Goal: Information Seeking & Learning: Learn about a topic

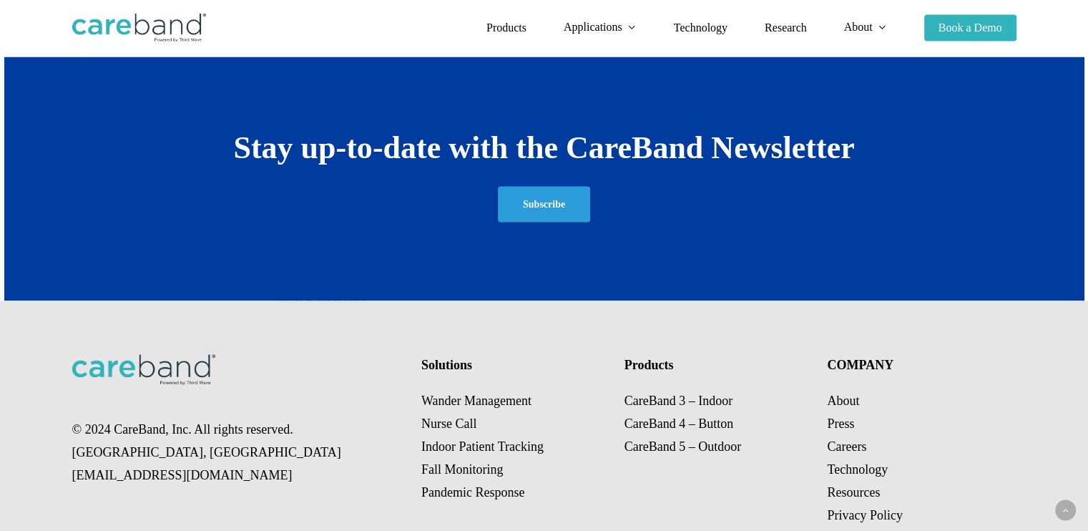
scroll to position [2650, 0]
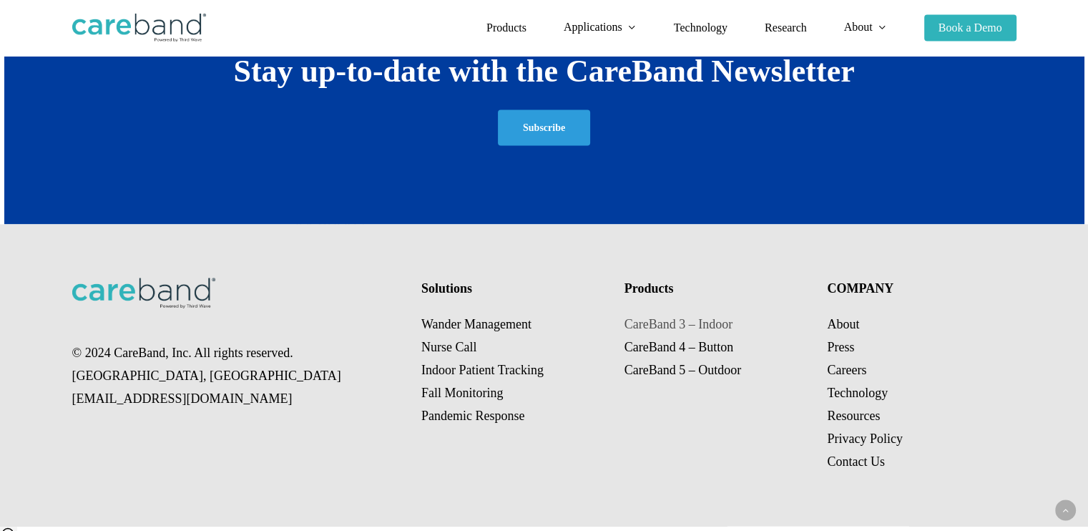
click at [667, 326] on link "CareBand 3 – Indoor" at bounding box center [679, 323] width 108 height 14
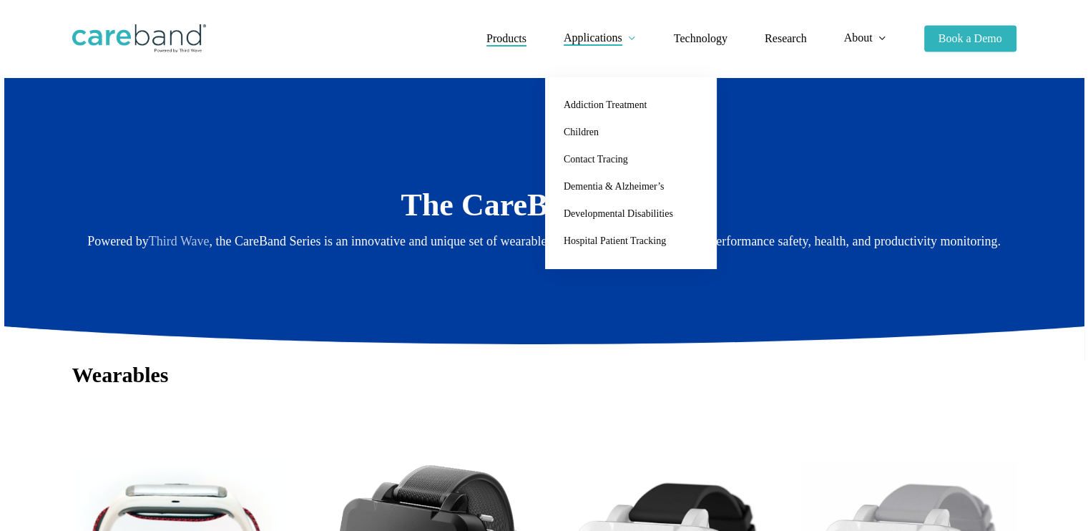
click at [590, 333] on icon at bounding box center [544, 344] width 1080 height 36
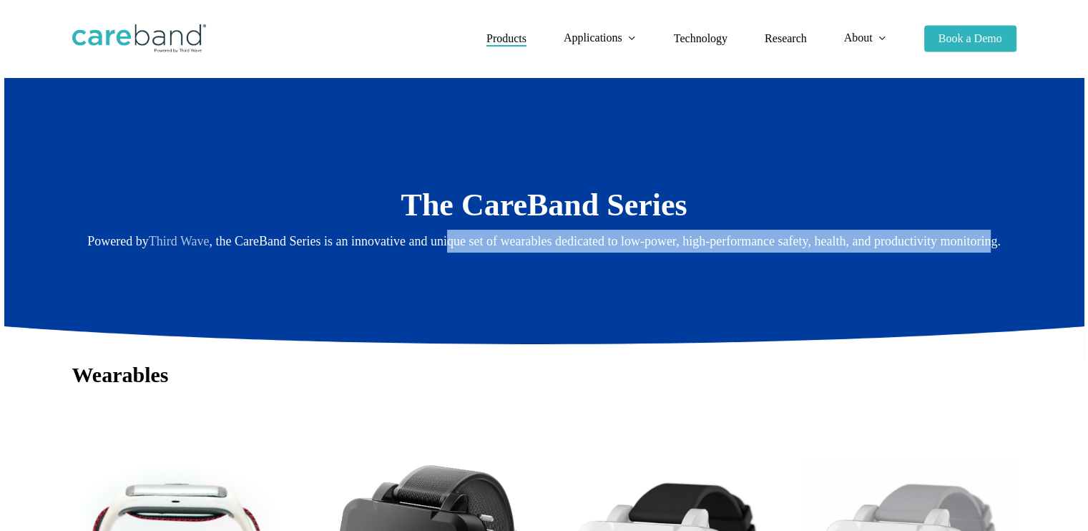
drag, startPoint x: 452, startPoint y: 242, endPoint x: 990, endPoint y: 237, distance: 538.8
type textarea "que set of wearables dedicated to low-power, high-performance safety, health, a…"
click at [990, 237] on p "Powered by Third Wave , the CareBand Series is an innovative and unique set of …" at bounding box center [544, 241] width 945 height 23
